Goal: Find specific page/section: Find specific page/section

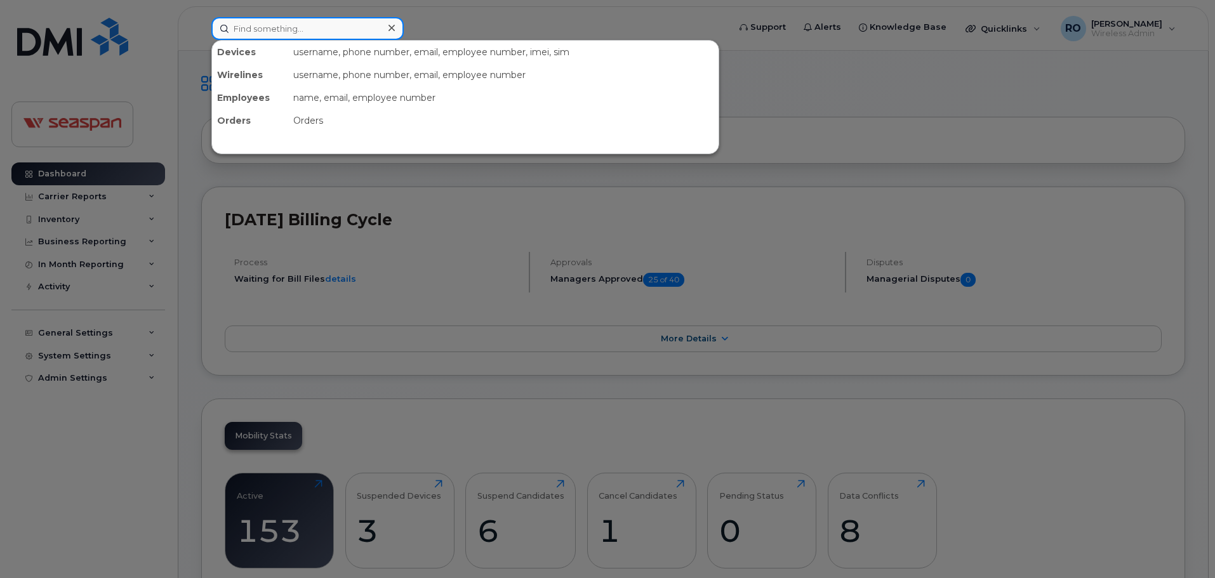
click at [329, 28] on input at bounding box center [307, 28] width 192 height 23
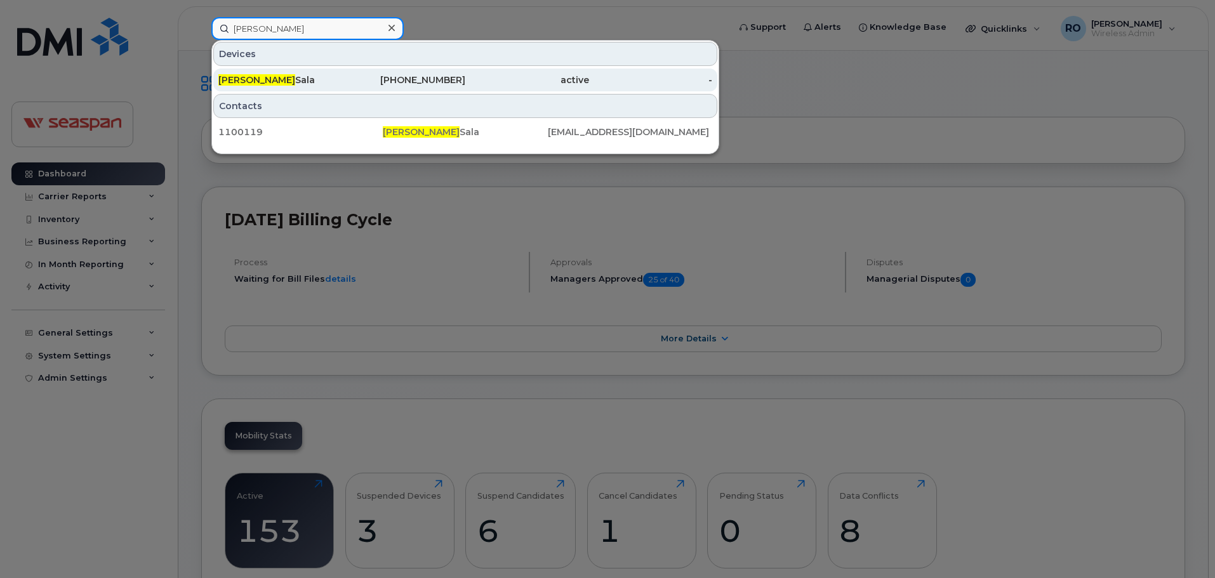
type input "[PERSON_NAME]"
click at [353, 81] on div "[PHONE_NUMBER]" at bounding box center [404, 80] width 124 height 13
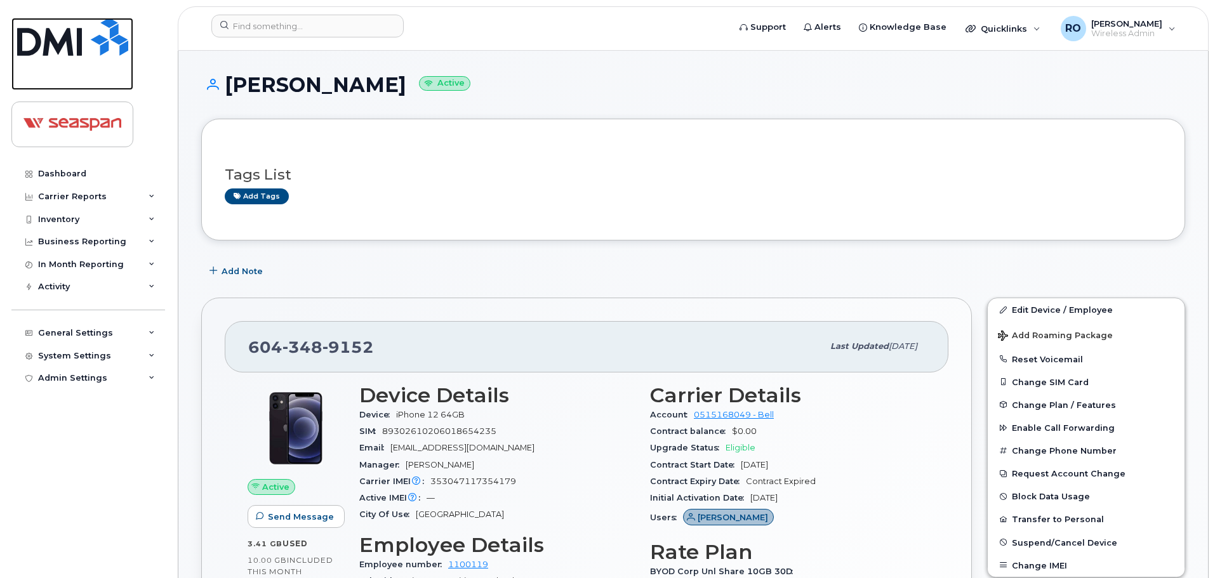
click at [90, 43] on img at bounding box center [72, 37] width 111 height 38
